Goal: Information Seeking & Learning: Find specific page/section

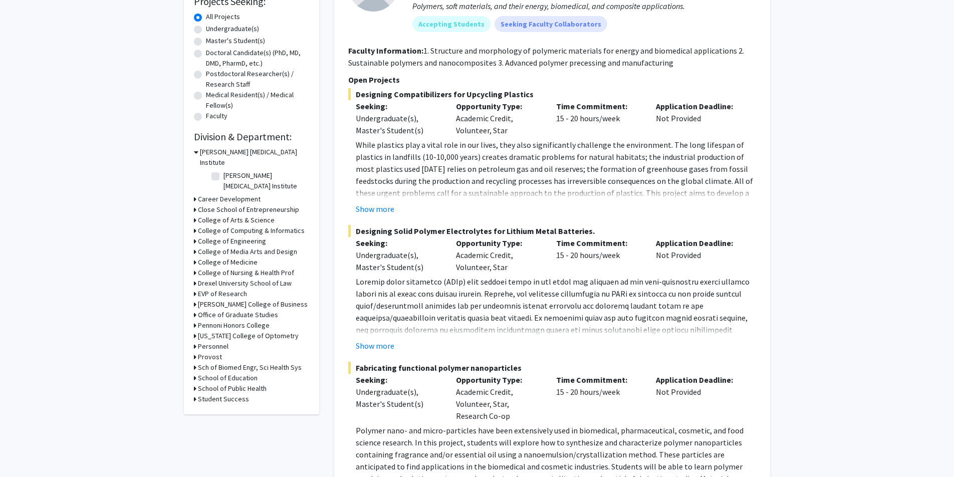
scroll to position [203, 0]
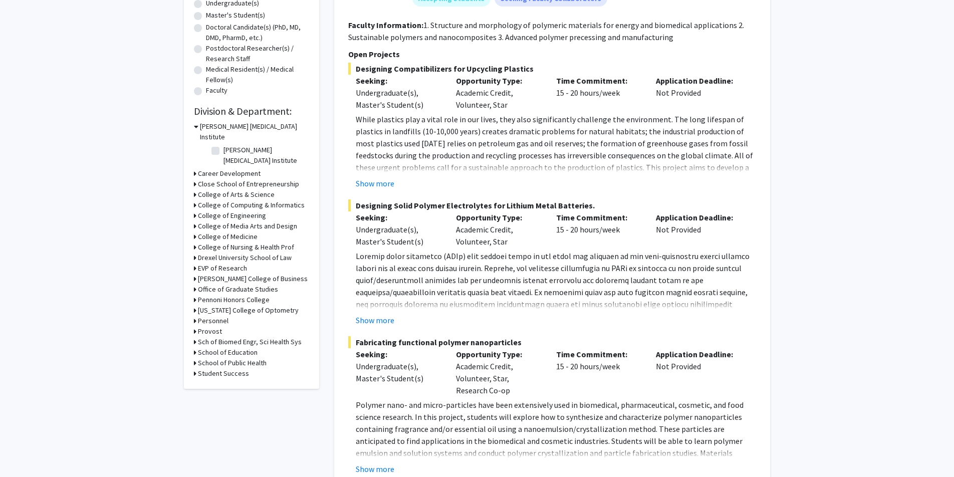
click at [221, 232] on h3 "College of Medicine" at bounding box center [228, 237] width 60 height 11
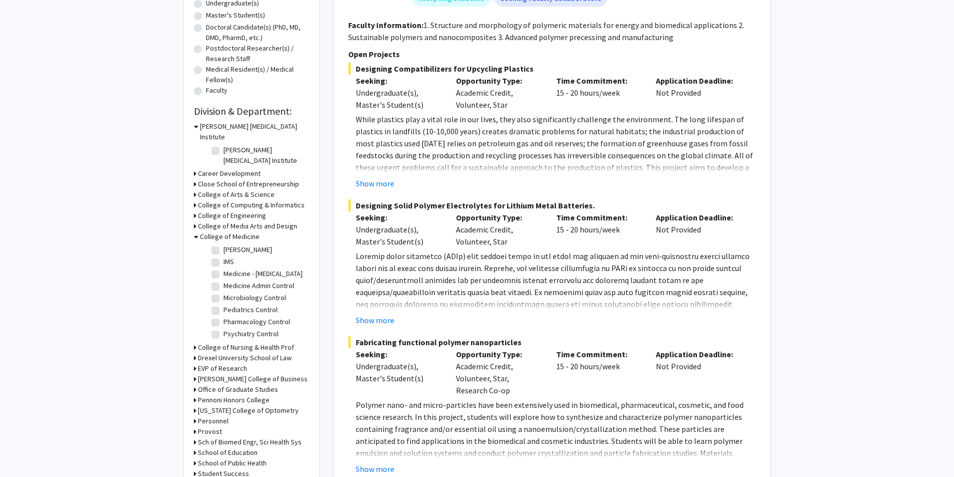
scroll to position [225, 0]
click at [237, 293] on label "Microbiology Control" at bounding box center [255, 298] width 63 height 11
click at [230, 293] on input "Microbiology Control" at bounding box center [227, 296] width 7 height 7
checkbox input "true"
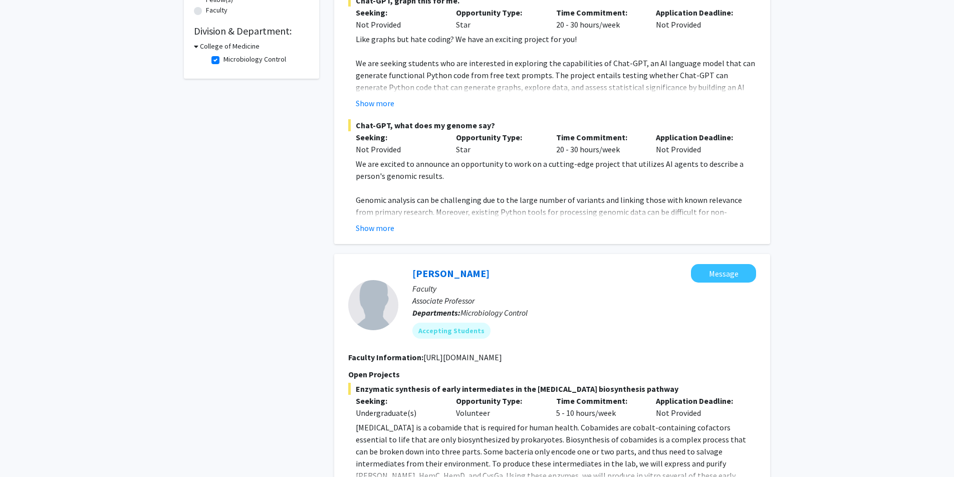
scroll to position [360, 0]
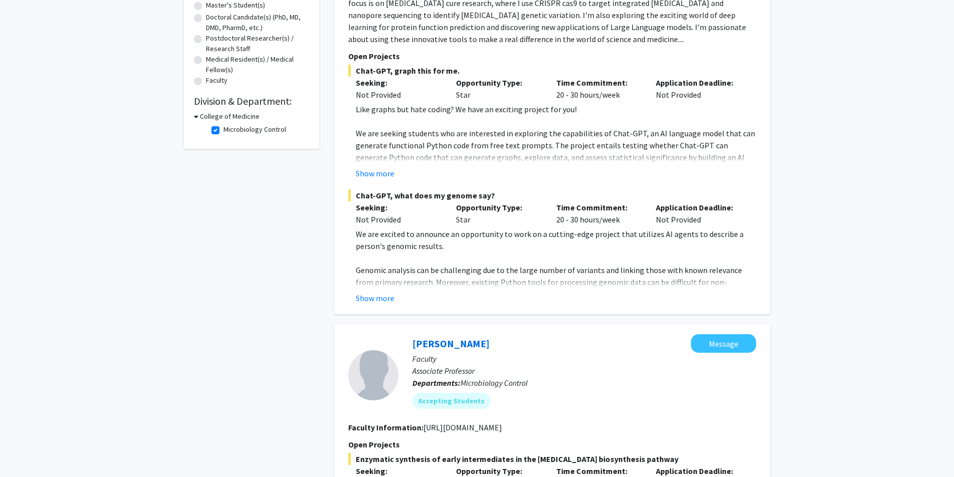
scroll to position [0, 0]
